Goal: Navigation & Orientation: Find specific page/section

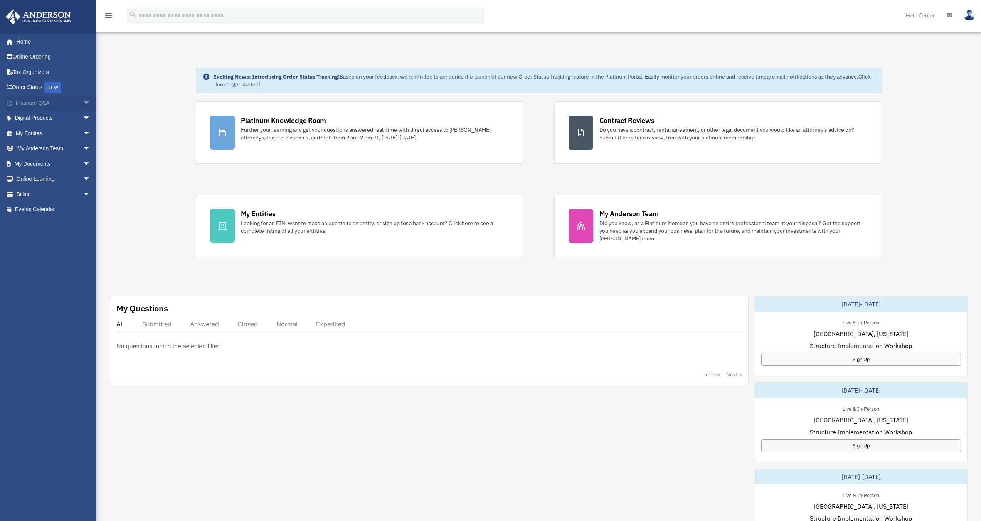
click at [83, 105] on span "arrow_drop_down" at bounding box center [90, 103] width 15 height 16
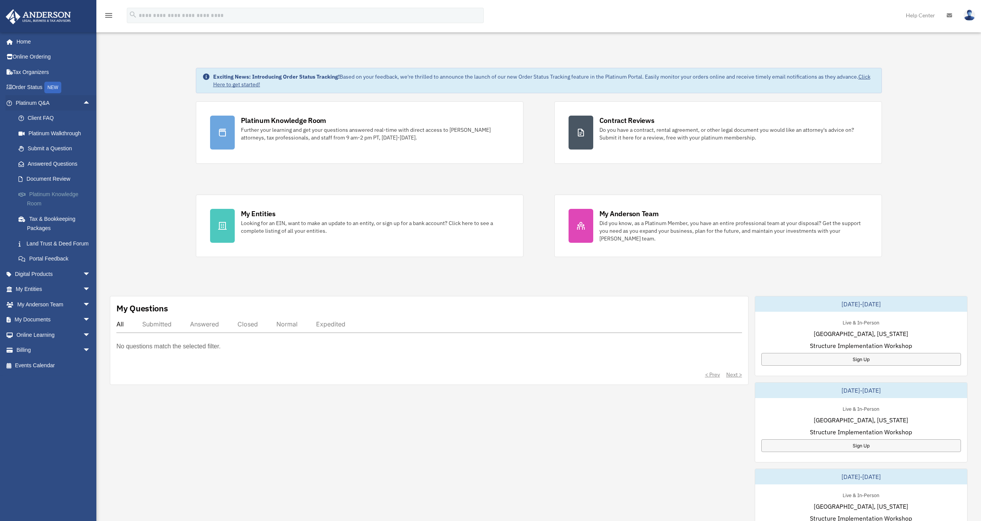
click at [55, 196] on link "Platinum Knowledge Room" at bounding box center [56, 199] width 91 height 25
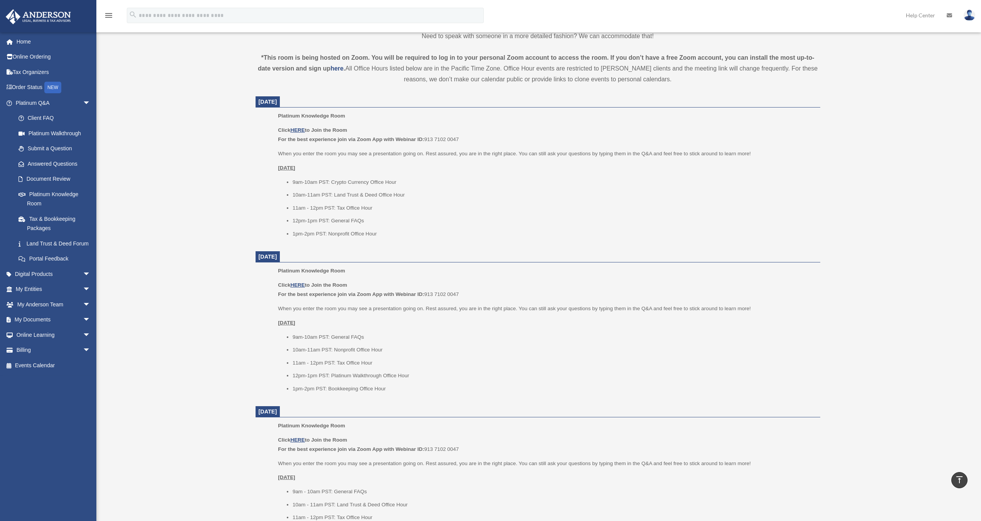
scroll to position [250, 0]
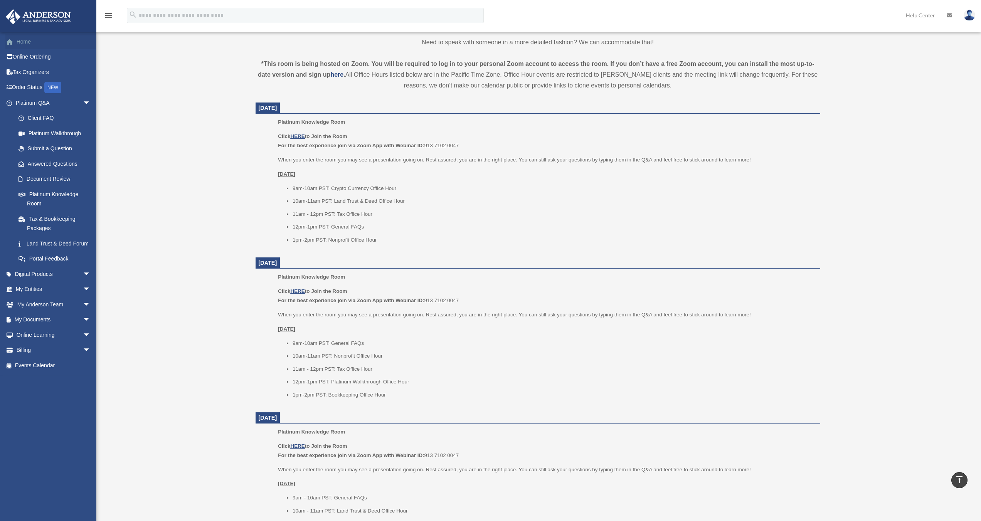
click at [25, 43] on link "Home" at bounding box center [53, 41] width 97 height 15
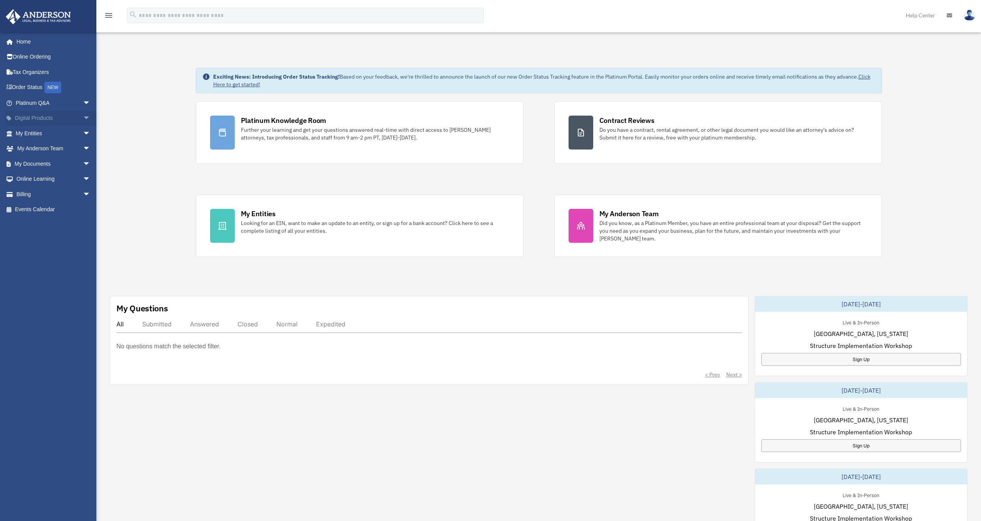
click at [83, 119] on span "arrow_drop_down" at bounding box center [90, 119] width 15 height 16
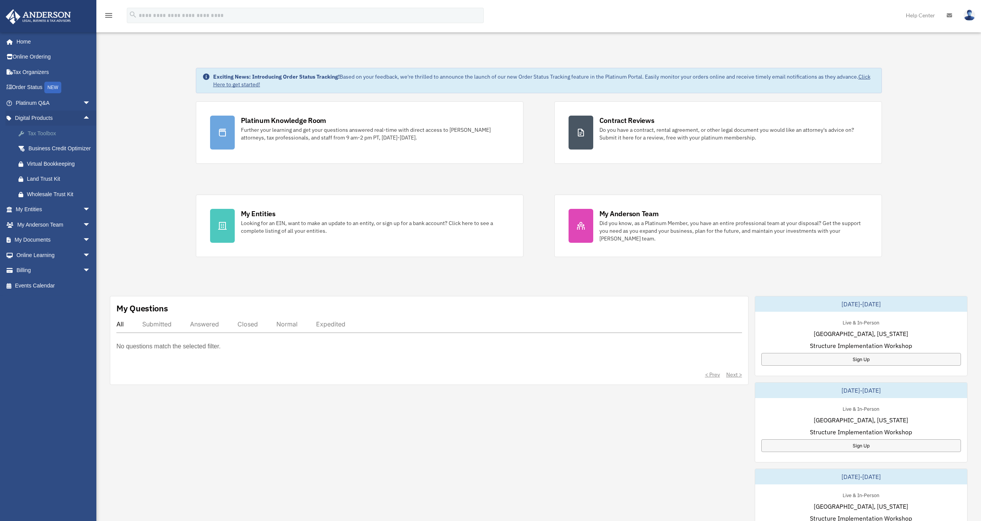
click at [47, 133] on div "Tax Toolbox" at bounding box center [60, 134] width 66 height 10
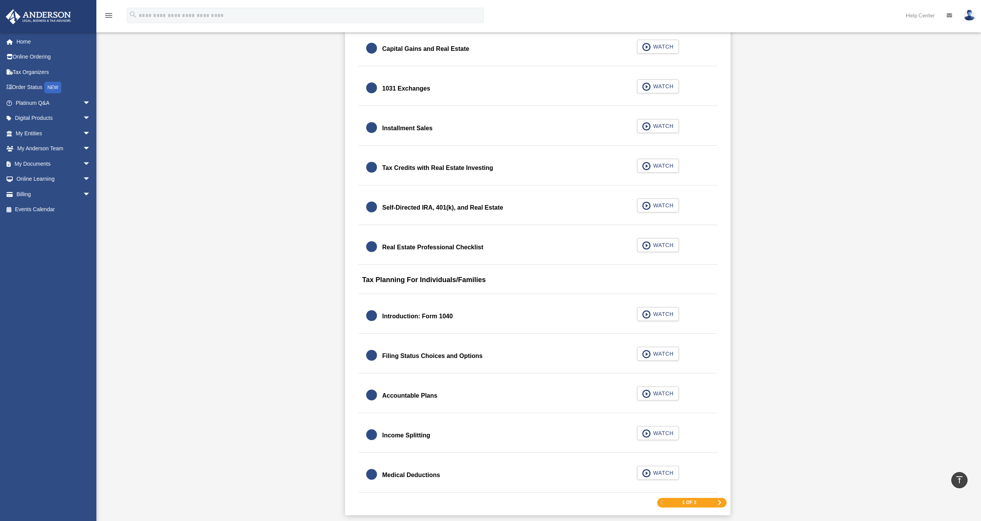
scroll to position [935, 0]
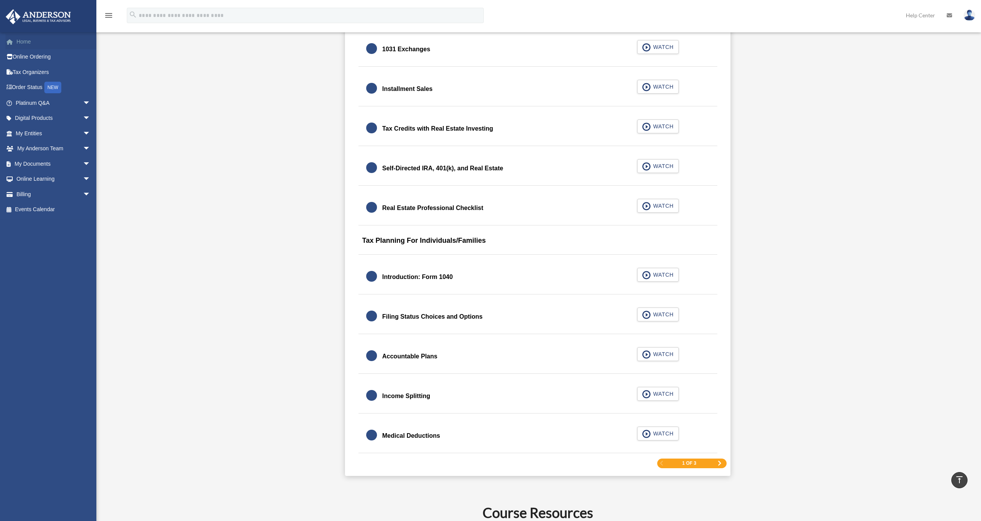
click at [22, 43] on link "Home" at bounding box center [53, 41] width 97 height 15
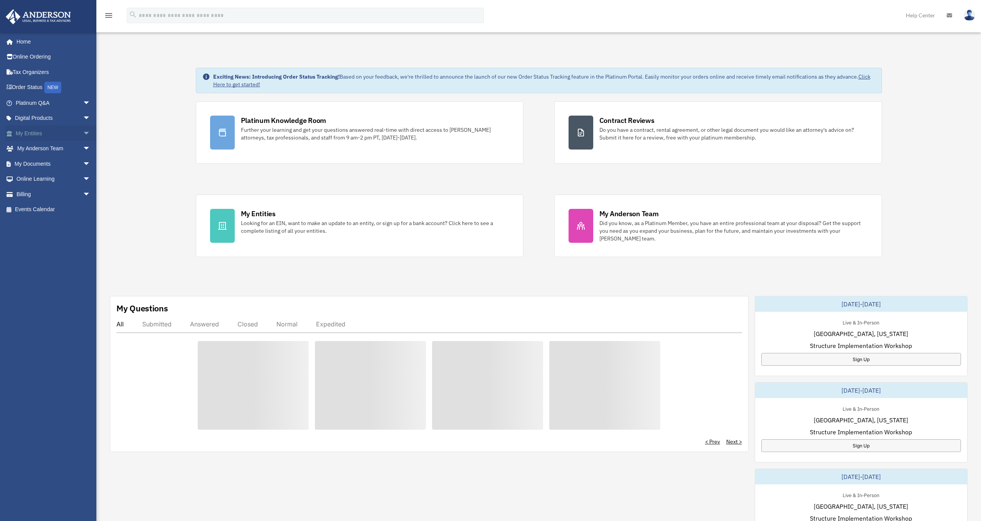
click at [83, 133] on span "arrow_drop_down" at bounding box center [90, 134] width 15 height 16
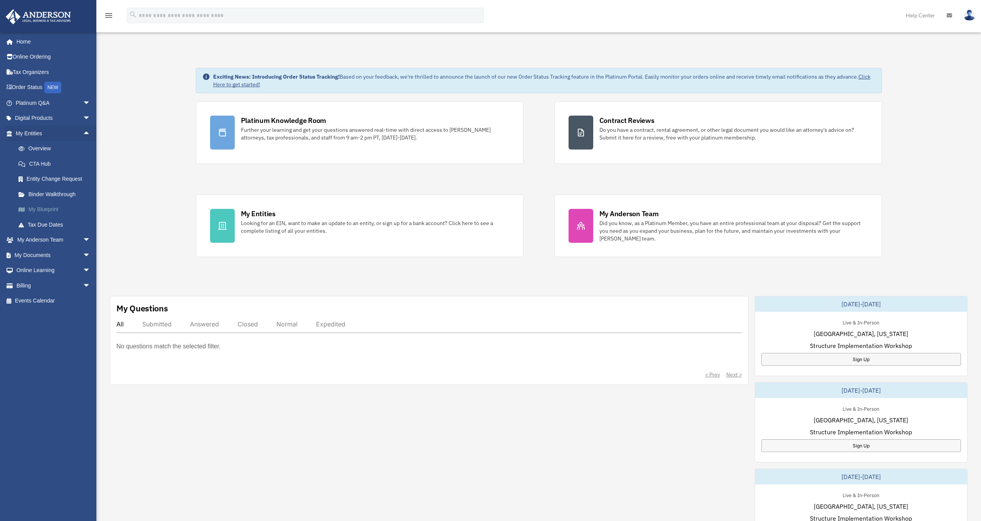
click at [52, 207] on link "My Blueprint" at bounding box center [56, 209] width 91 height 15
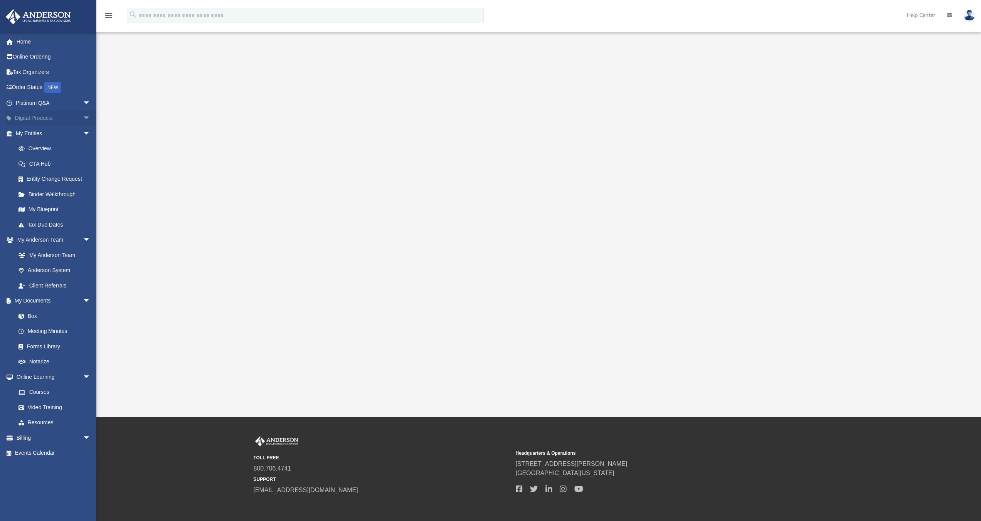
click at [83, 120] on span "arrow_drop_down" at bounding box center [90, 119] width 15 height 16
click at [24, 43] on link "Home" at bounding box center [53, 41] width 97 height 15
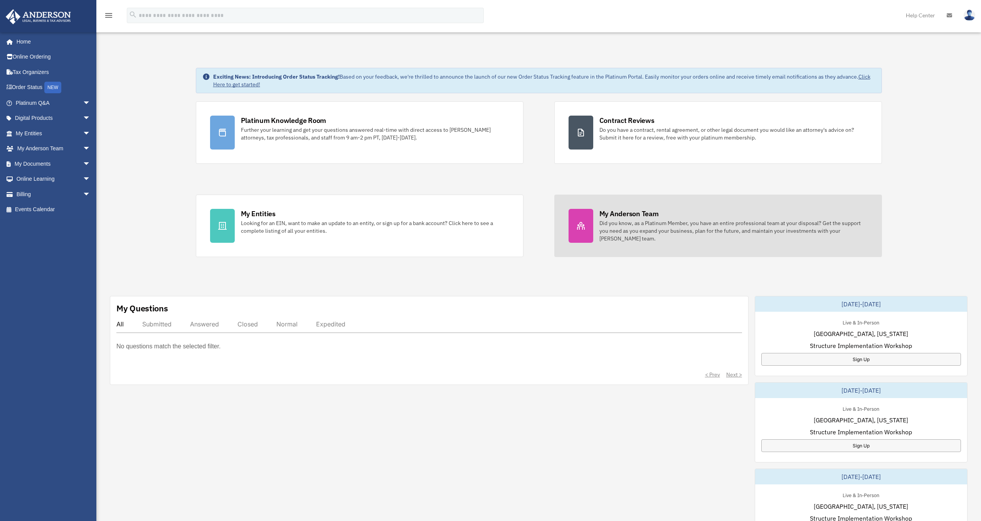
click at [622, 207] on link "My [PERSON_NAME] Team Did you know, as a Platinum Member, you have an entire pr…" at bounding box center [718, 226] width 328 height 62
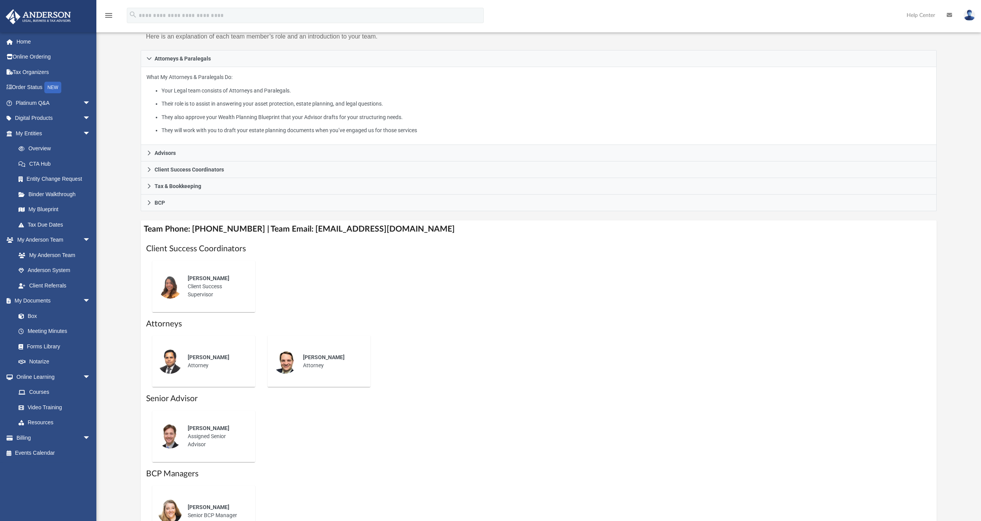
scroll to position [172, 0]
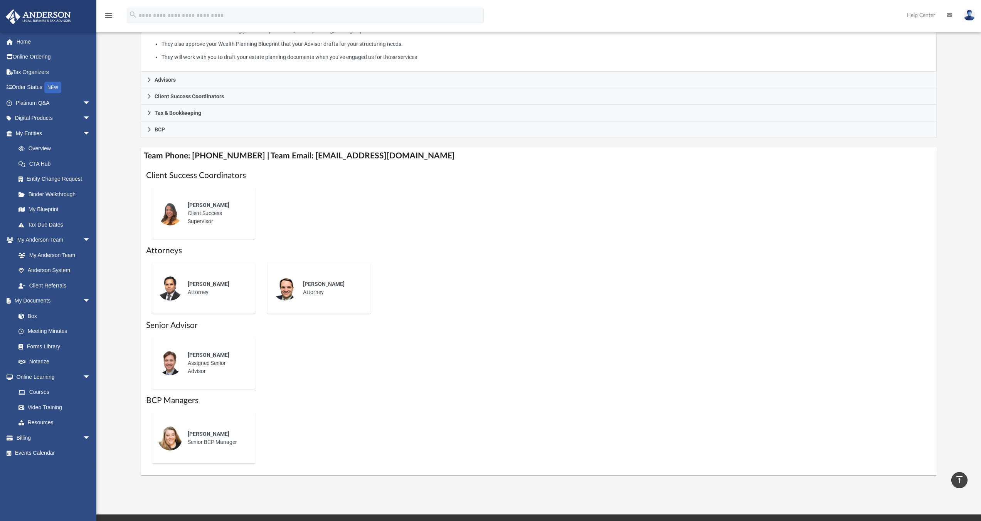
click at [183, 430] on div "Sara Winter Senior BCP Manager" at bounding box center [215, 438] width 67 height 27
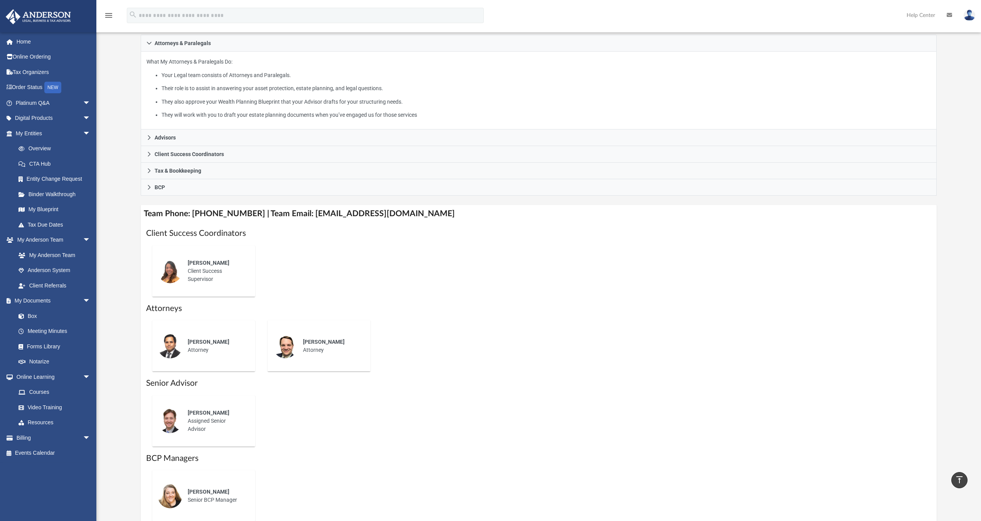
scroll to position [22, 0]
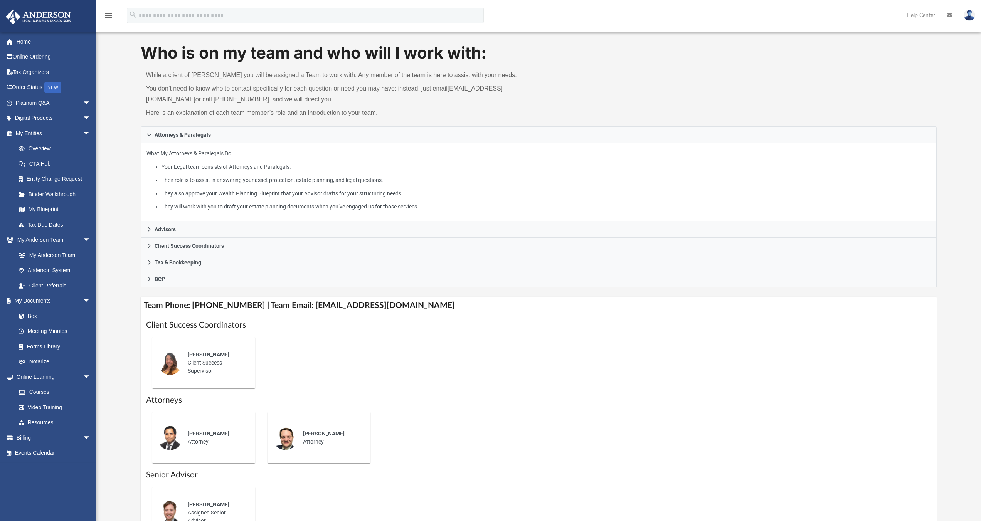
click at [967, 17] on img at bounding box center [970, 15] width 12 height 11
click at [970, 17] on img at bounding box center [970, 15] width 12 height 11
click at [948, 17] on icon at bounding box center [949, 14] width 5 height 5
click at [966, 15] on img at bounding box center [970, 15] width 12 height 11
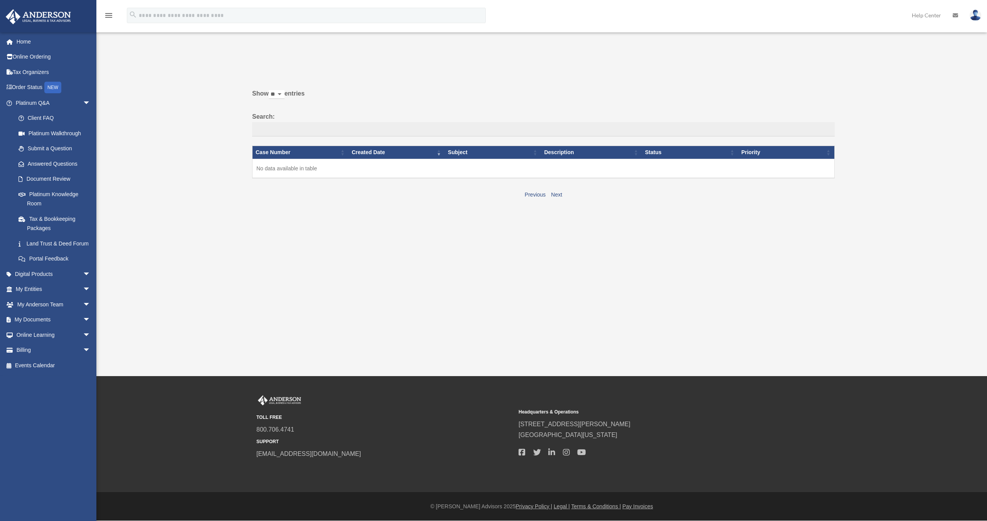
click at [974, 17] on img at bounding box center [975, 15] width 12 height 11
click at [863, 35] on link "My Profile" at bounding box center [859, 36] width 77 height 16
